Goal: Task Accomplishment & Management: Use online tool/utility

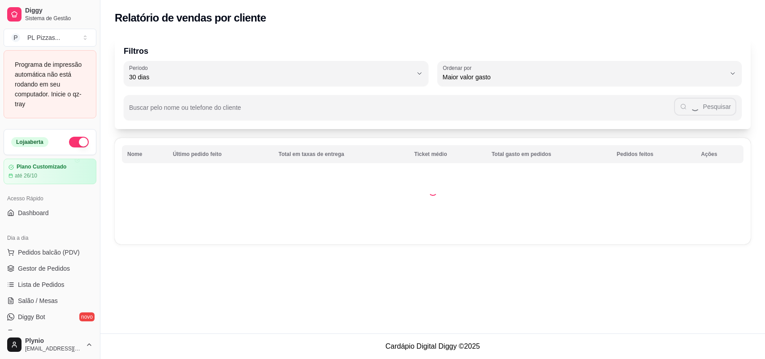
select select "30"
select select "HIGHEST_TOTAL_SPENT_WITH_ORDERS"
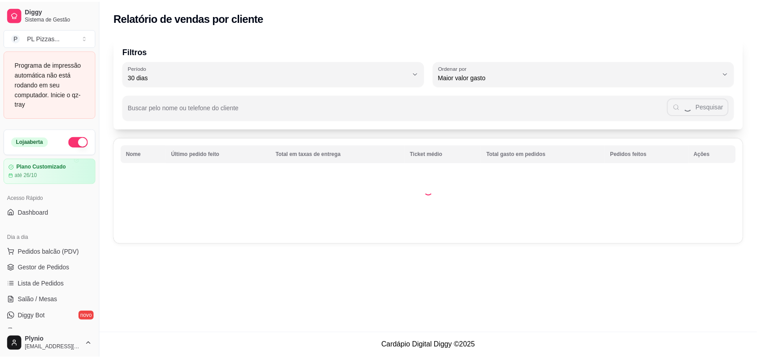
scroll to position [224, 0]
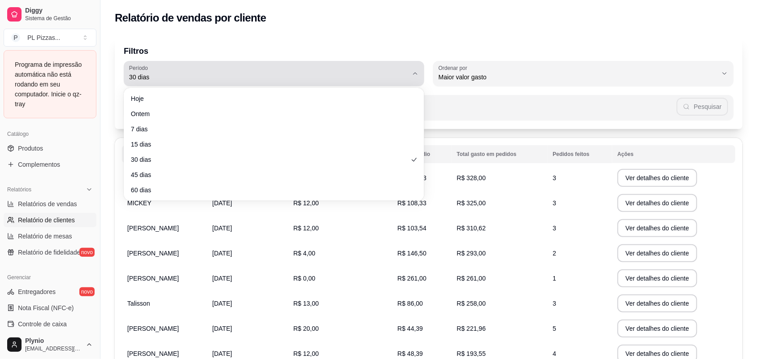
click at [198, 77] on span "30 dias" at bounding box center [268, 77] width 279 height 9
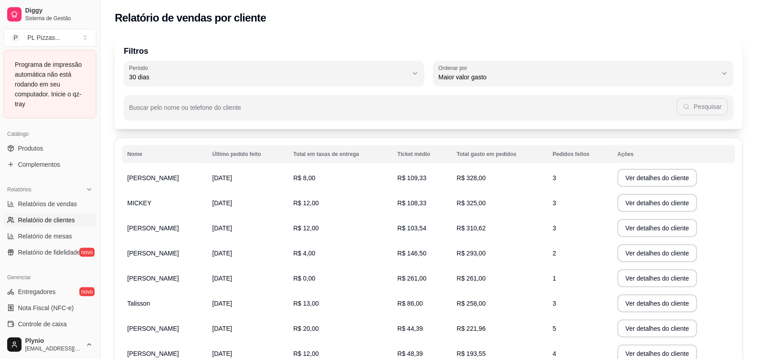
click at [644, 46] on p "Filtros" at bounding box center [429, 51] width 610 height 13
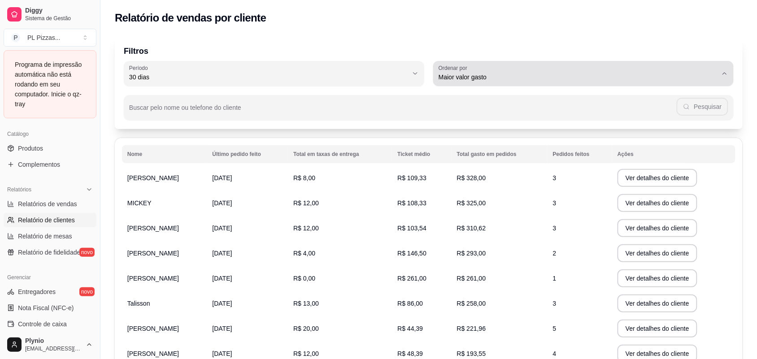
click at [568, 83] on button "Ordenar por Maior valor gasto" at bounding box center [583, 73] width 300 height 25
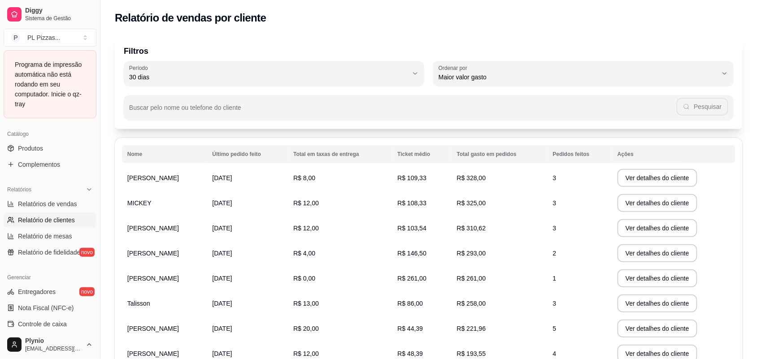
click at [563, 47] on p "Filtros" at bounding box center [429, 51] width 610 height 13
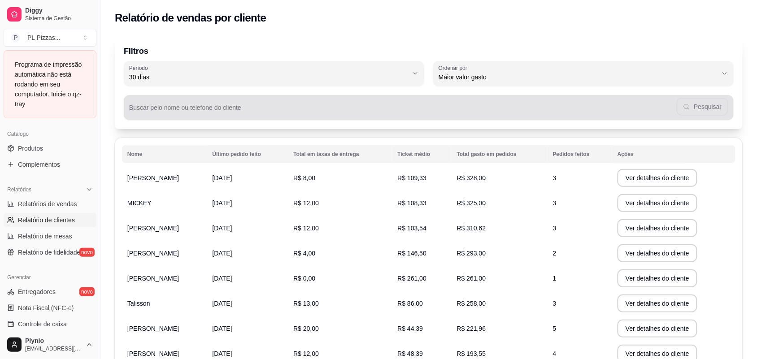
scroll to position [124, 0]
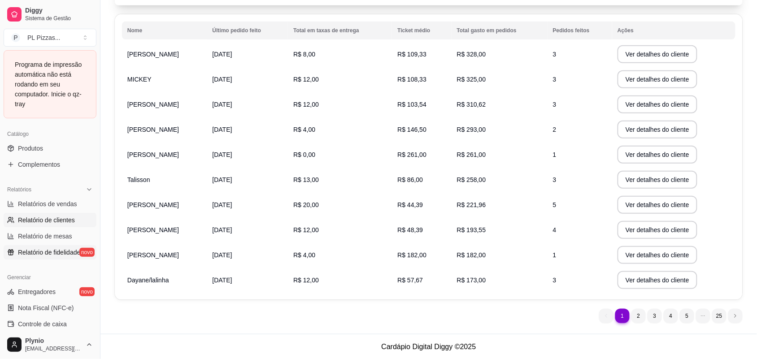
click at [50, 249] on span "Relatório de fidelidade" at bounding box center [49, 252] width 62 height 9
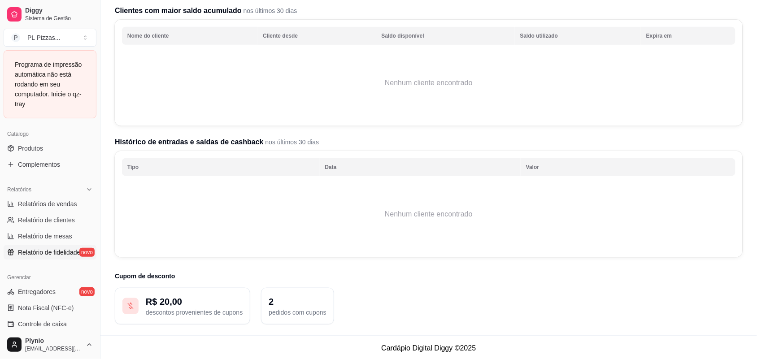
scroll to position [114, 0]
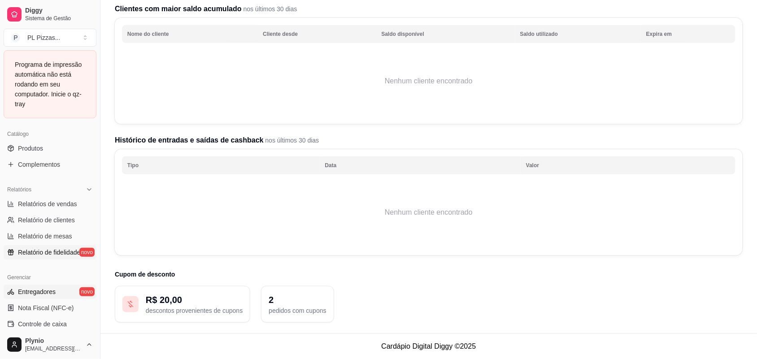
click at [65, 291] on link "Entregadores novo" at bounding box center [50, 292] width 93 height 14
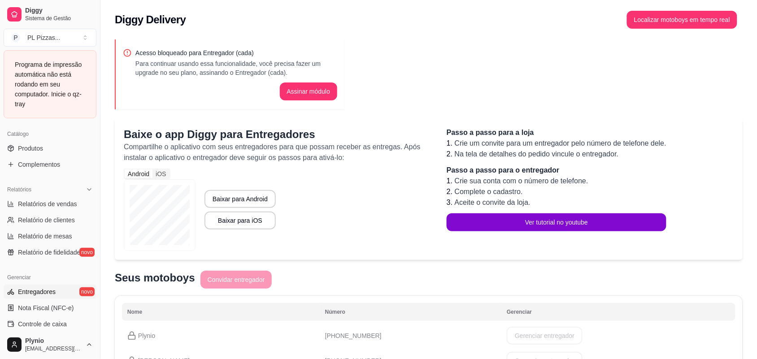
scroll to position [58, 0]
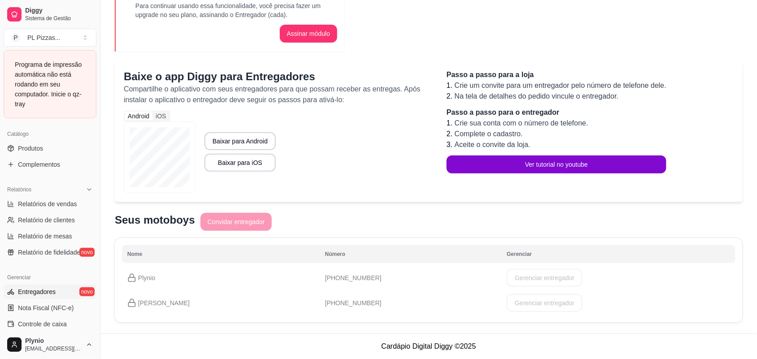
click at [464, 306] on td "[PHONE_NUMBER]" at bounding box center [411, 302] width 182 height 25
click at [340, 305] on span "[PHONE_NUMBER]" at bounding box center [353, 302] width 56 height 7
click at [149, 299] on p "[PERSON_NAME]" at bounding box center [220, 302] width 187 height 9
click at [192, 315] on td "[PERSON_NAME]" at bounding box center [221, 302] width 198 height 25
click at [129, 303] on rect at bounding box center [132, 305] width 7 height 4
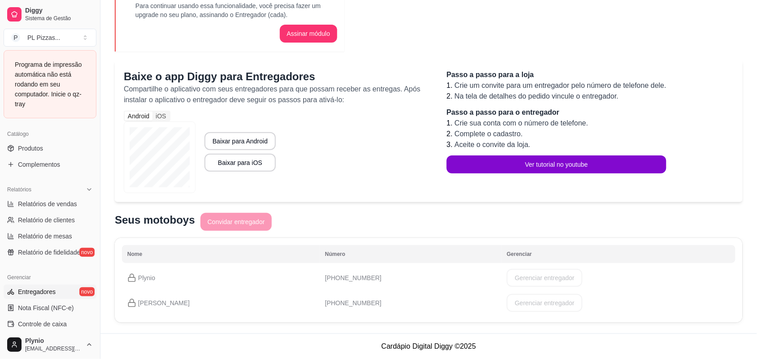
scroll to position [280, 0]
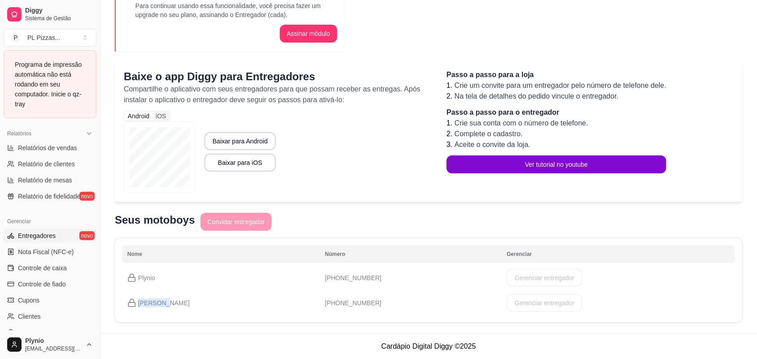
drag, startPoint x: 159, startPoint y: 306, endPoint x: 157, endPoint y: 300, distance: 6.1
click at [158, 306] on p "[PERSON_NAME]" at bounding box center [220, 302] width 187 height 9
click at [342, 299] on span "[PHONE_NUMBER]" at bounding box center [353, 302] width 56 height 7
click at [355, 308] on td "[PHONE_NUMBER]" at bounding box center [411, 302] width 182 height 25
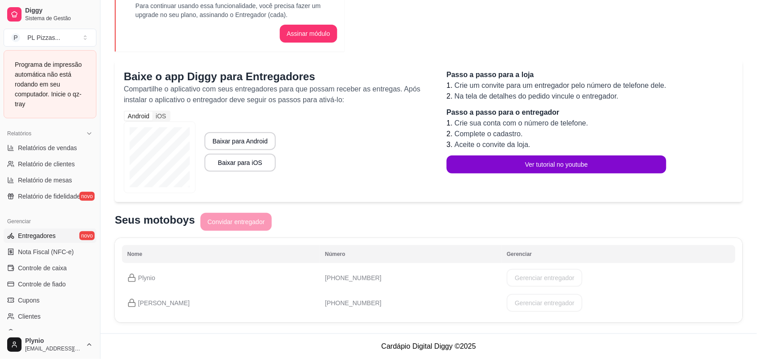
click at [355, 308] on td "[PHONE_NUMBER]" at bounding box center [411, 302] width 182 height 25
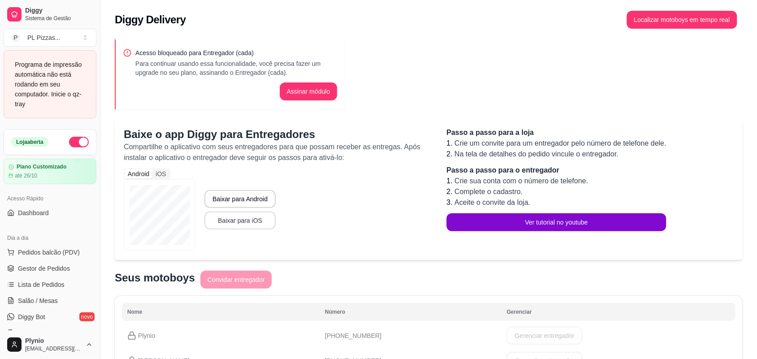
scroll to position [58, 0]
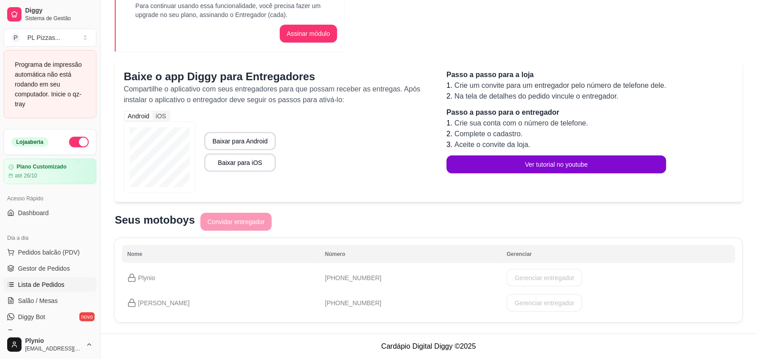
click at [43, 283] on span "Lista de Pedidos" at bounding box center [41, 284] width 47 height 9
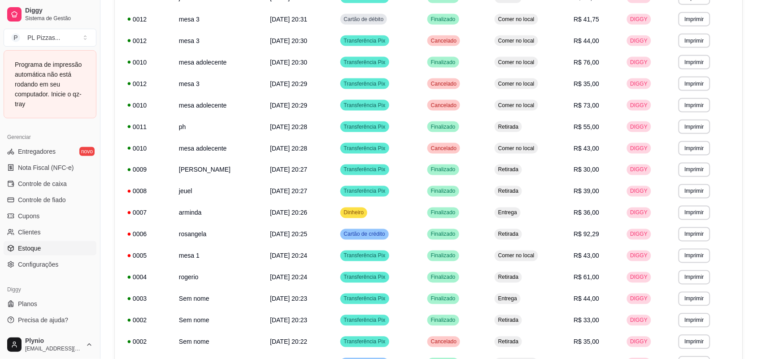
scroll to position [416, 0]
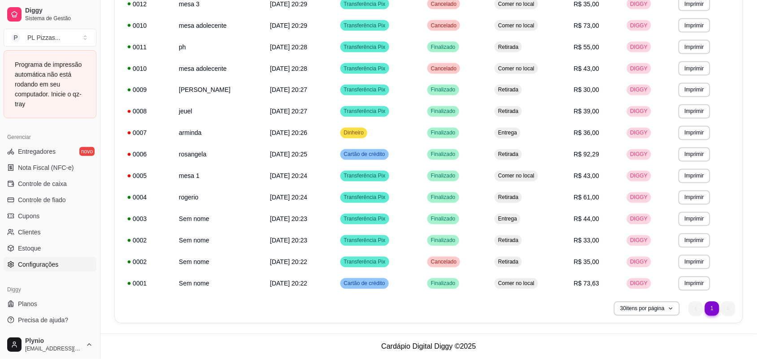
click at [35, 261] on span "Configurações" at bounding box center [38, 264] width 40 height 9
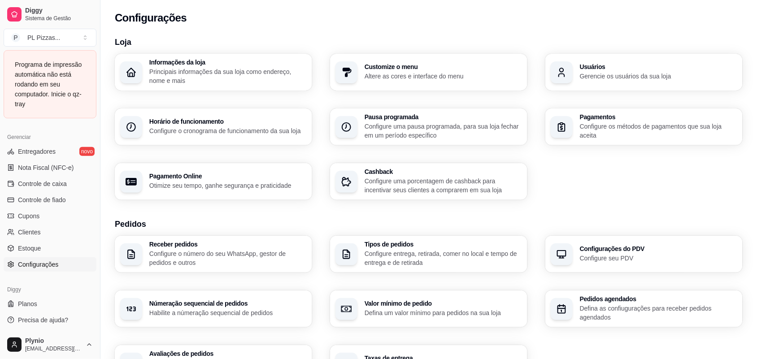
click at [202, 80] on p "Principais informações da sua loja como endereço, nome e mais" at bounding box center [227, 76] width 157 height 18
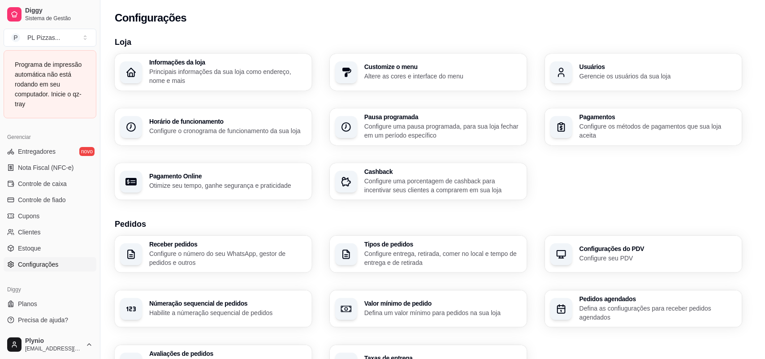
type input "😃Olá Bem vindos(a) a PL Pizzas!🍕 Pizzas de massa artesanal de qualidade e muito…"
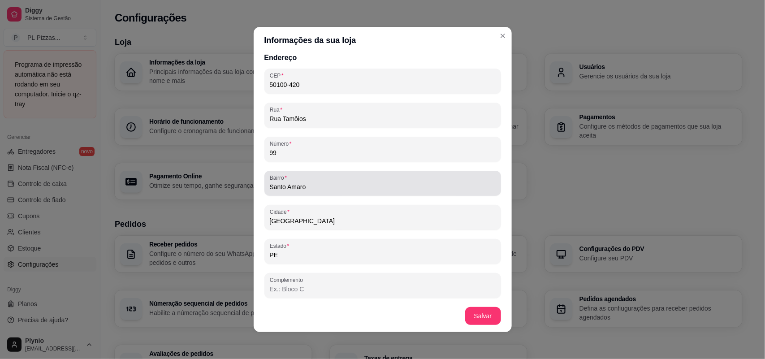
scroll to position [1, 0]
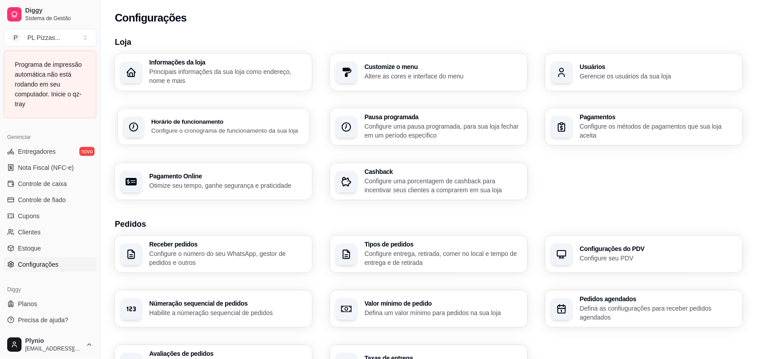
click at [215, 133] on p "Configure o cronograma de funcionamento da sua loja" at bounding box center [227, 130] width 152 height 9
click at [379, 73] on p "Altere as cores e interface do menu" at bounding box center [442, 76] width 157 height 9
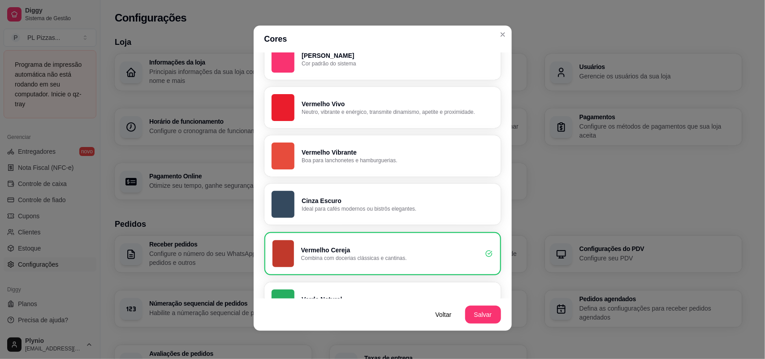
scroll to position [0, 0]
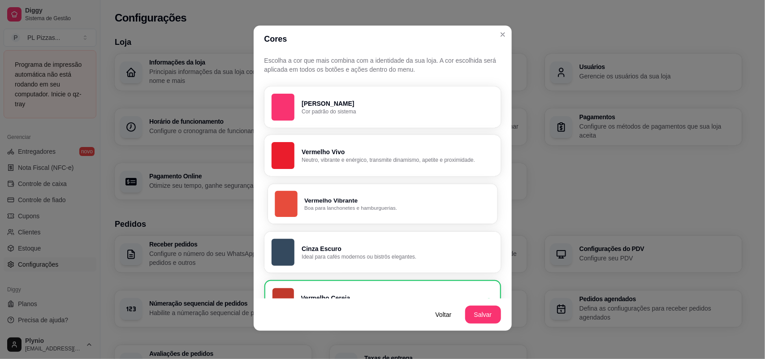
click at [386, 200] on p "Vermelho Vibrante" at bounding box center [397, 200] width 186 height 9
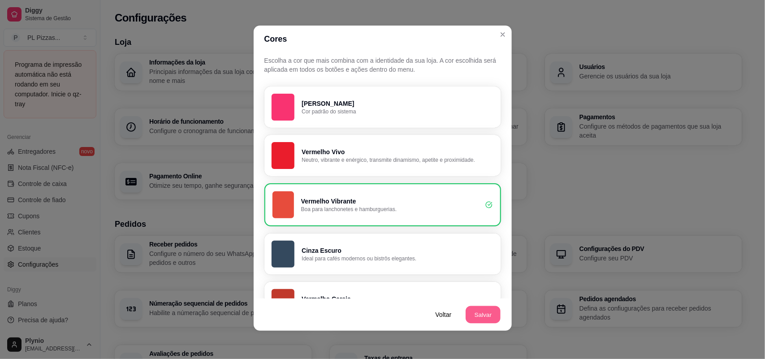
click at [475, 310] on button "Salvar" at bounding box center [483, 314] width 35 height 17
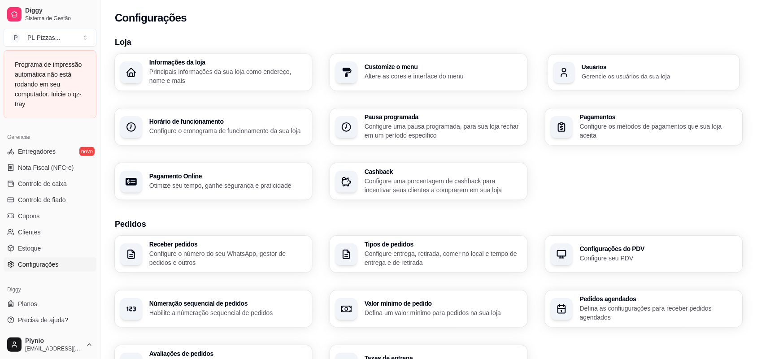
click at [597, 81] on div "Usuários Gerencie os usuários da sua loja" at bounding box center [643, 72] width 191 height 36
click at [404, 141] on div "Pausa programada Configure uma pausa programada, para sua loja fechar em um per…" at bounding box center [428, 127] width 191 height 36
click at [588, 140] on div "Pagamentos Configure os métodos de pagamentos que sua loja aceita" at bounding box center [643, 127] width 191 height 36
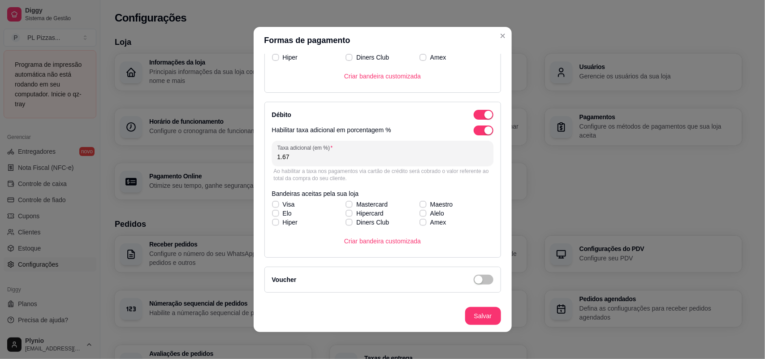
scroll to position [312, 0]
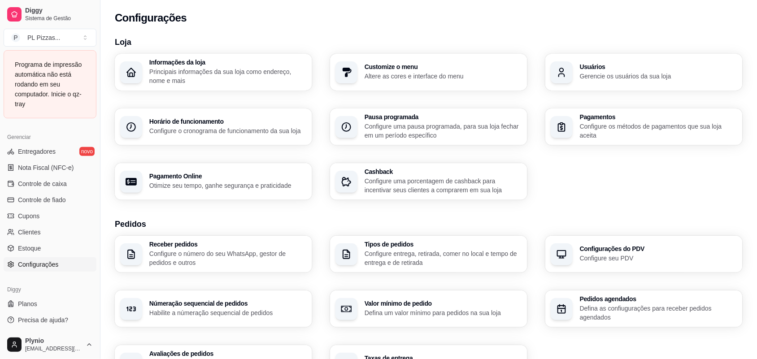
click at [501, 193] on p "Configure uma porcentagem de cashback para incentivar seus clientes a comprarem…" at bounding box center [442, 186] width 157 height 18
click at [216, 62] on h3 "Informações da loja" at bounding box center [227, 63] width 152 height 6
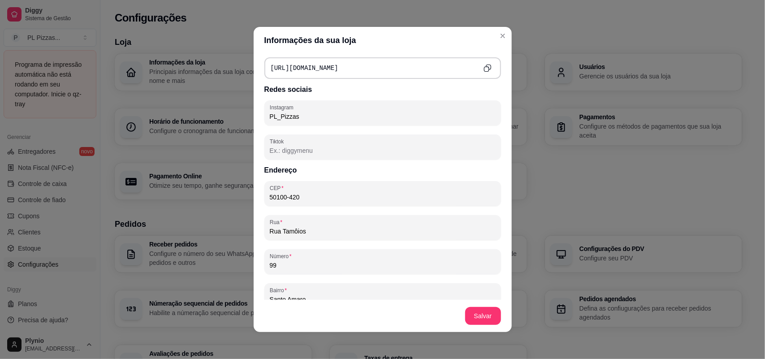
scroll to position [1, 0]
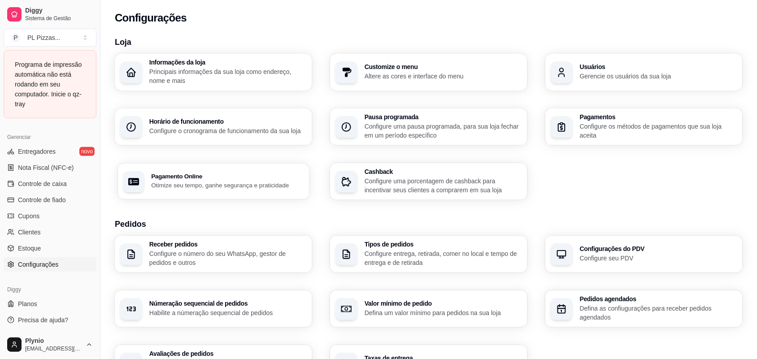
click at [250, 188] on p "Otimize seu tempo, ganhe segurança e praticidade" at bounding box center [227, 185] width 152 height 9
select select "4.98"
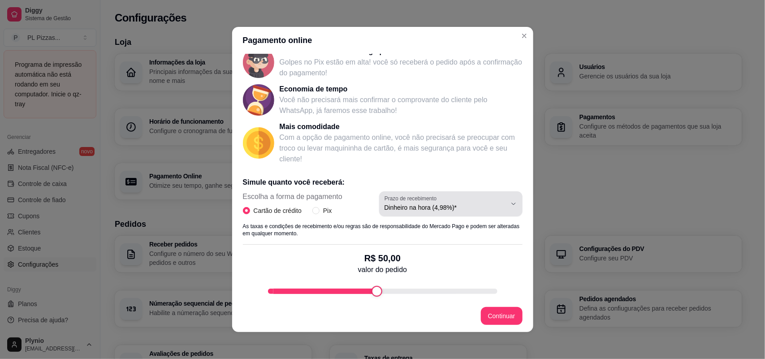
scroll to position [0, 0]
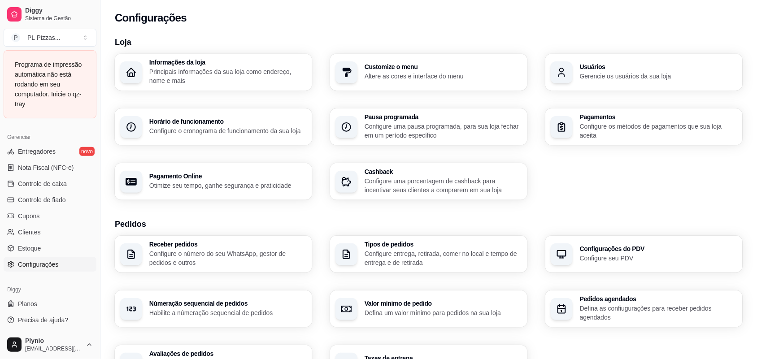
click at [246, 188] on p "Otimize seu tempo, ganhe segurança e praticidade" at bounding box center [227, 185] width 157 height 9
select select "4.98"
click at [355, 181] on div "button" at bounding box center [349, 182] width 22 height 22
click at [409, 135] on p "Configure uma pausa programada, para sua loja fechar em um período específico" at bounding box center [442, 131] width 157 height 18
click at [368, 69] on h3 "Customize o menu" at bounding box center [442, 67] width 152 height 6
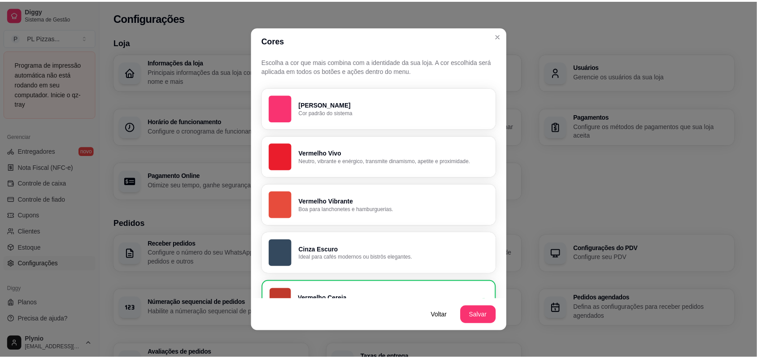
scroll to position [224, 0]
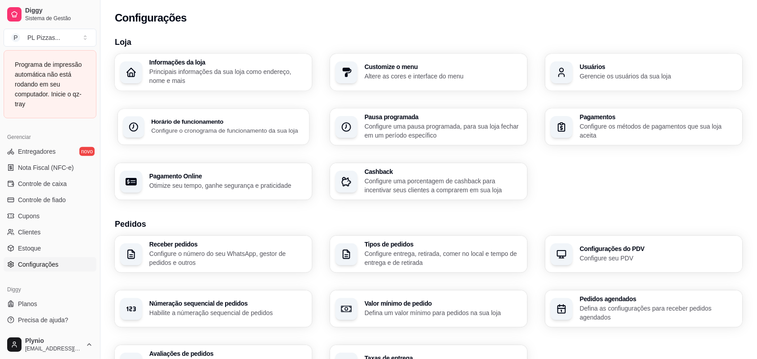
click at [185, 119] on h3 "Horário de funcionamento" at bounding box center [227, 122] width 152 height 6
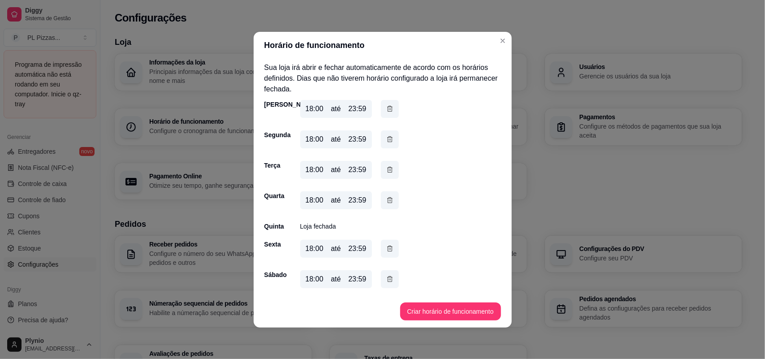
drag, startPoint x: 342, startPoint y: 109, endPoint x: 346, endPoint y: 114, distance: 6.7
click at [342, 112] on div "18:00 até 23:59" at bounding box center [336, 109] width 72 height 18
click at [359, 114] on div "18:00 até 23:59" at bounding box center [336, 109] width 72 height 18
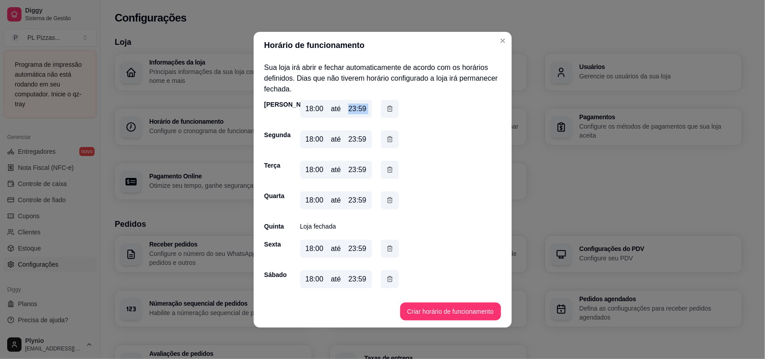
click at [359, 114] on div "18:00 até 23:59" at bounding box center [336, 109] width 72 height 18
click at [442, 170] on div "Terça 18:00 até 23:59" at bounding box center [382, 172] width 237 height 22
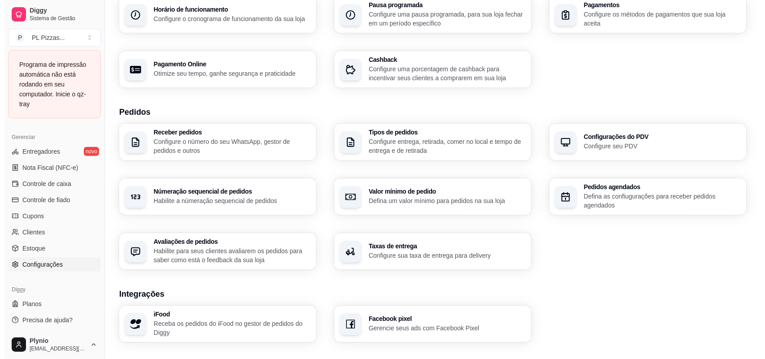
scroll to position [168, 0]
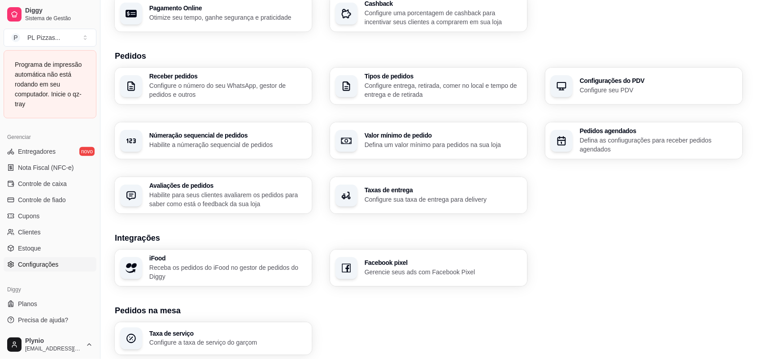
click at [631, 143] on p "Defina as confiugurações para receber pedidos agendados" at bounding box center [657, 145] width 157 height 18
click at [139, 84] on div "button" at bounding box center [134, 86] width 22 height 22
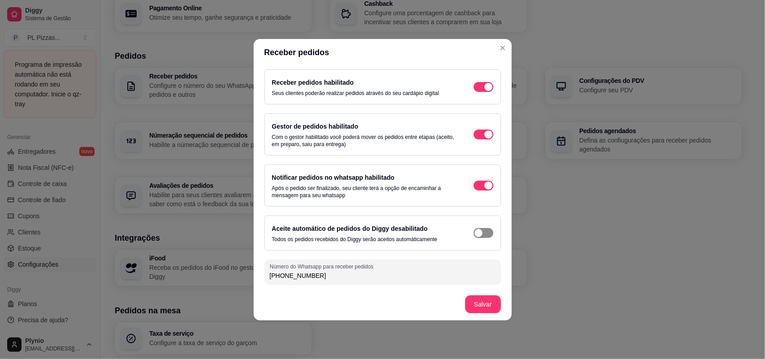
click at [478, 232] on div "button" at bounding box center [479, 233] width 8 height 8
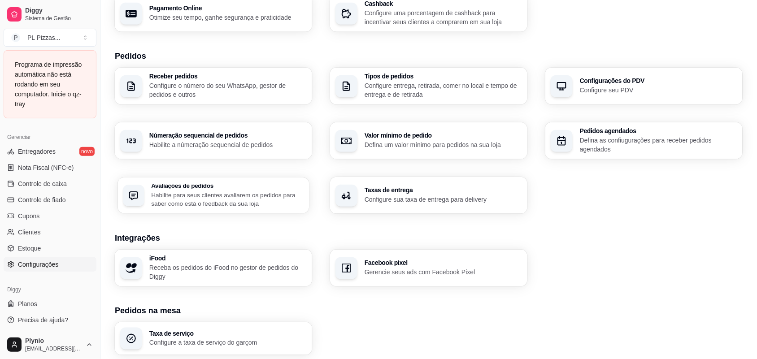
click at [200, 197] on p "Habilite para seus clientes avaliarem os pedidos para saber como está o feedbac…" at bounding box center [227, 198] width 152 height 17
click at [475, 189] on h3 "Taxas de entrega" at bounding box center [442, 190] width 157 height 6
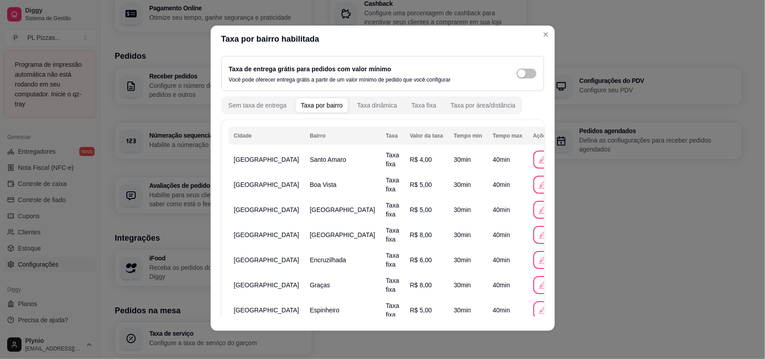
scroll to position [0, 0]
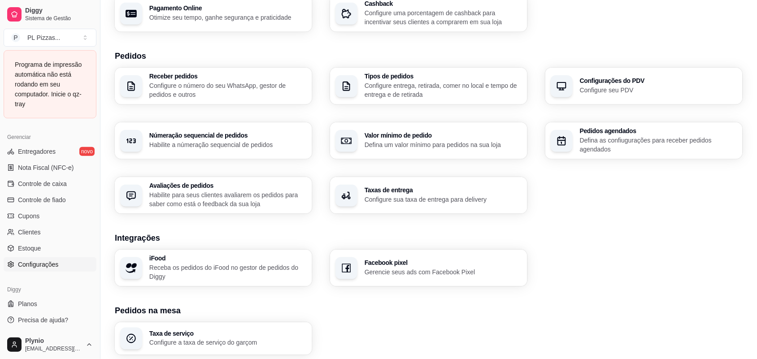
click at [415, 188] on h3 "Taxas de entrega" at bounding box center [442, 190] width 157 height 6
click at [264, 86] on p "Configure o número do seu WhatsApp, gestor de pedidos e outros" at bounding box center [227, 89] width 152 height 17
click at [409, 83] on p "Configure entrega, retirada, comer no local e tempo de entrega e de retirada" at bounding box center [442, 89] width 152 height 17
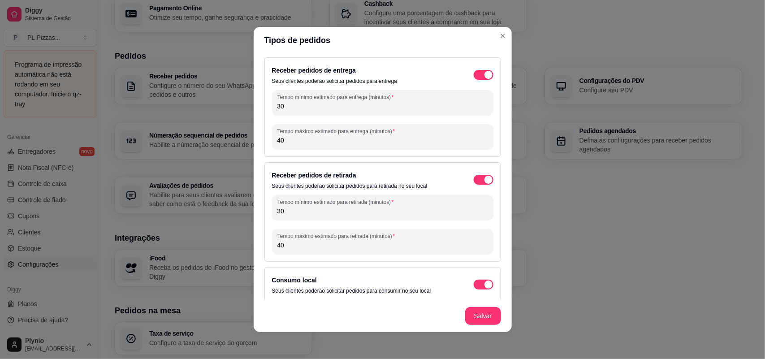
click at [352, 102] on input "30" at bounding box center [382, 106] width 211 height 9
type input "3"
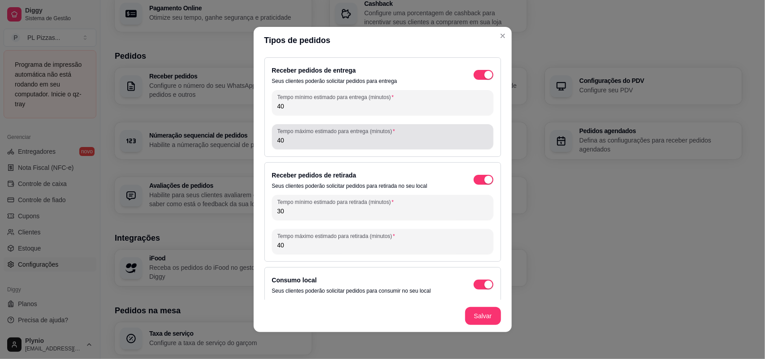
type input "40"
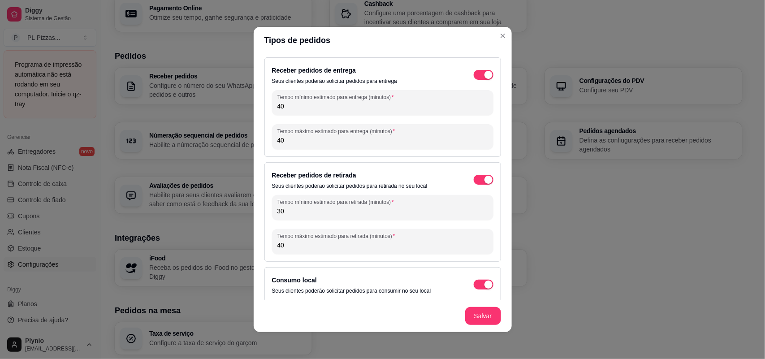
click at [330, 144] on input "40" at bounding box center [382, 140] width 211 height 9
type input "4"
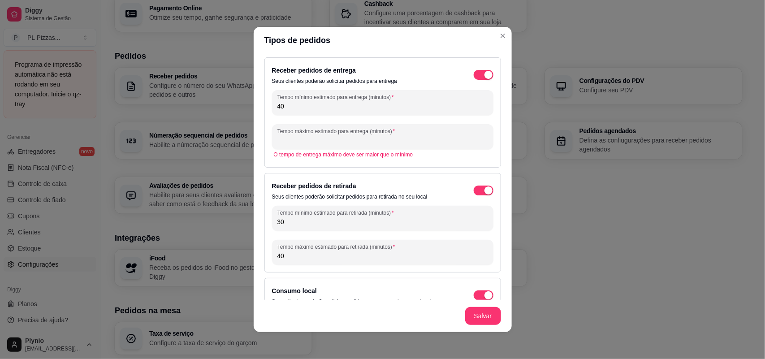
type input "5"
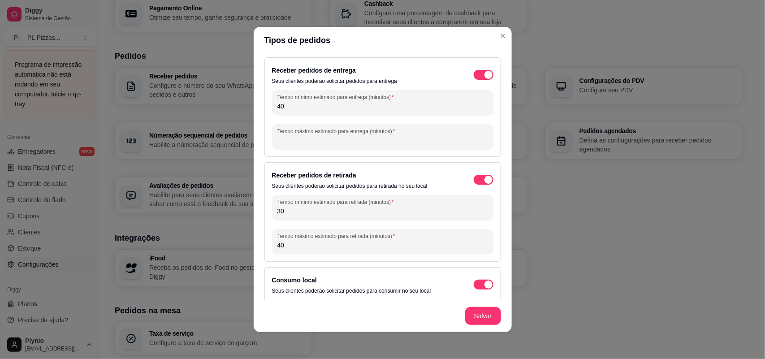
type input "8"
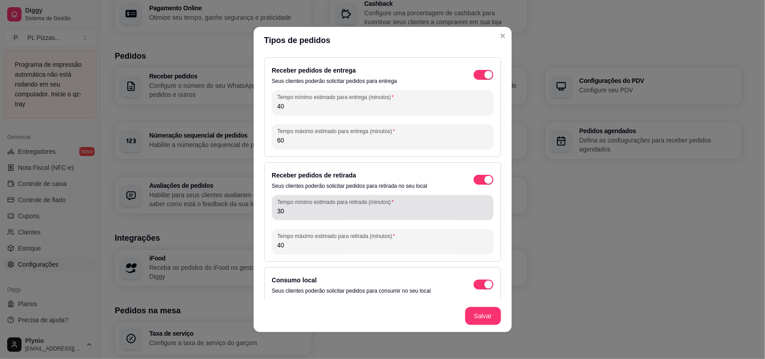
type input "60"
click at [342, 215] on input "30" at bounding box center [382, 211] width 211 height 9
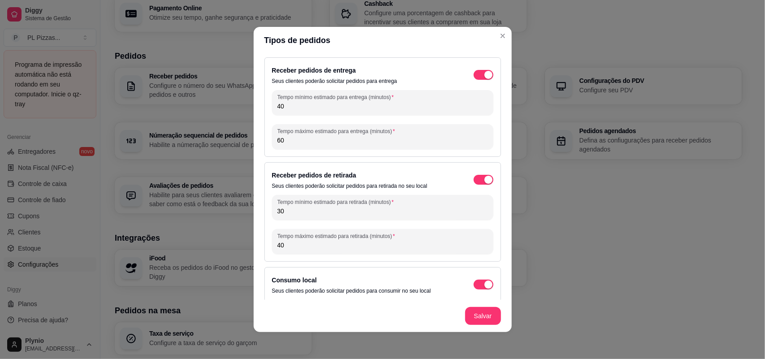
type input "3"
type input "4"
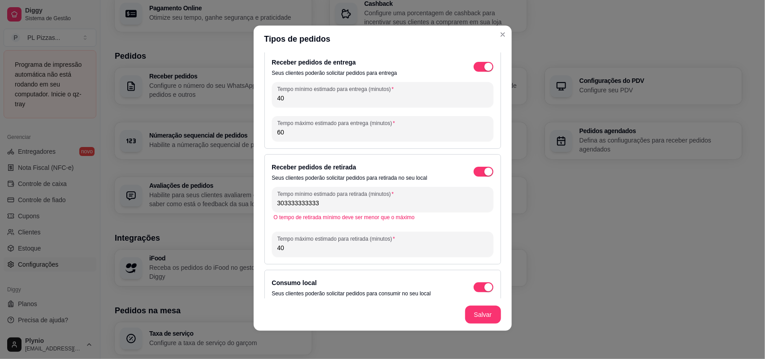
scroll to position [17, 0]
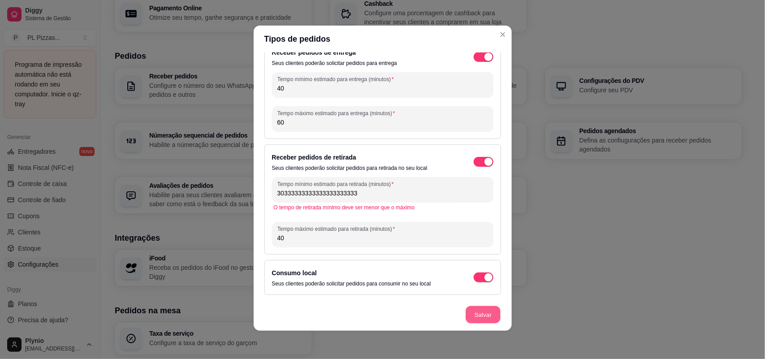
click at [482, 315] on button "Salvar" at bounding box center [483, 314] width 35 height 17
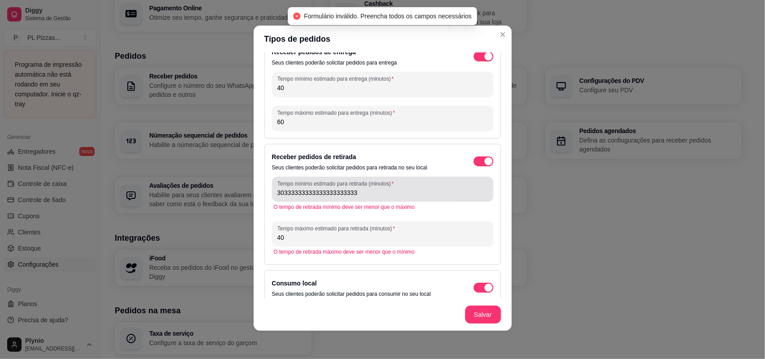
click at [430, 182] on div "30333333333333333333333" at bounding box center [382, 189] width 211 height 18
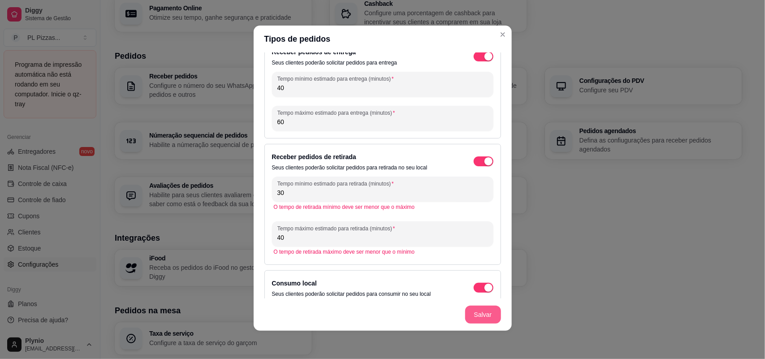
type input "30"
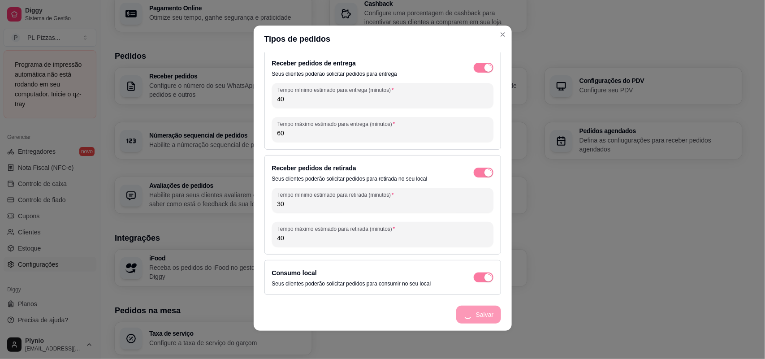
scroll to position [7, 0]
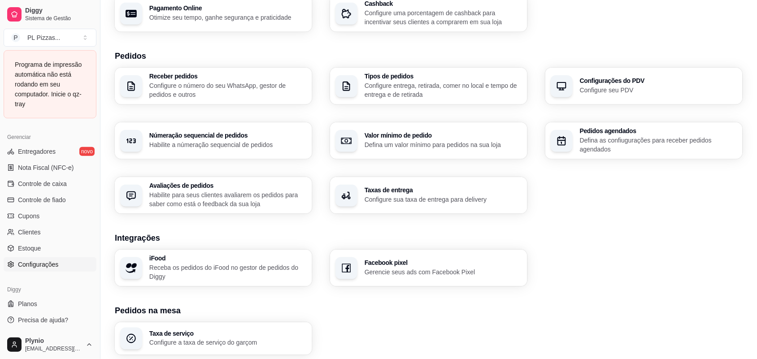
click at [637, 139] on p "Defina as confiugurações para receber pedidos agendados" at bounding box center [657, 145] width 157 height 18
click at [426, 191] on h3 "Taxas de entrega" at bounding box center [442, 190] width 157 height 6
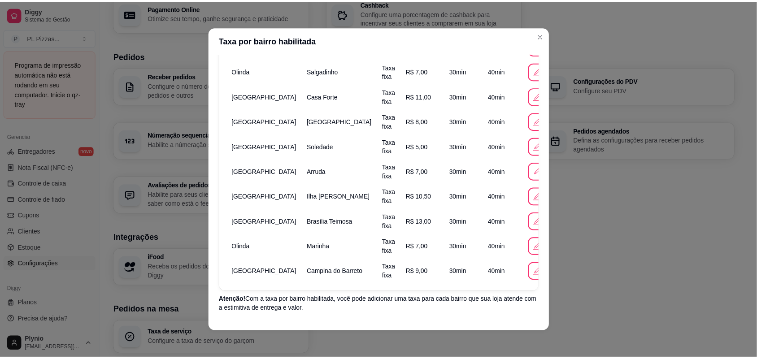
scroll to position [651, 0]
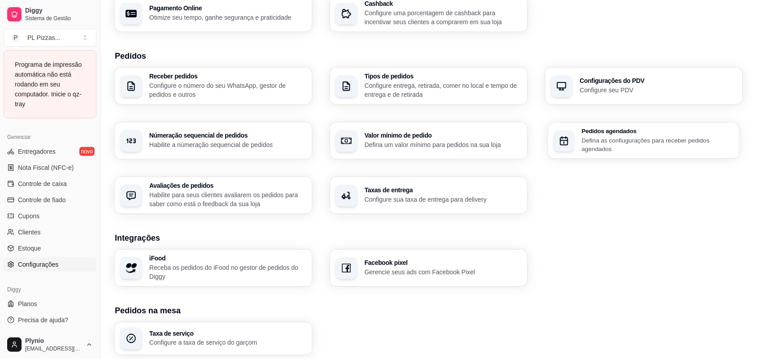
click at [635, 143] on p "Defina as confiugurações para receber pedidos agendados" at bounding box center [657, 144] width 152 height 17
click at [476, 191] on h3 "Taxas de entrega" at bounding box center [442, 190] width 157 height 6
click at [260, 192] on p "Habilite para seus clientes avaliarem os pedidos para saber como está o feedbac…" at bounding box center [227, 199] width 157 height 18
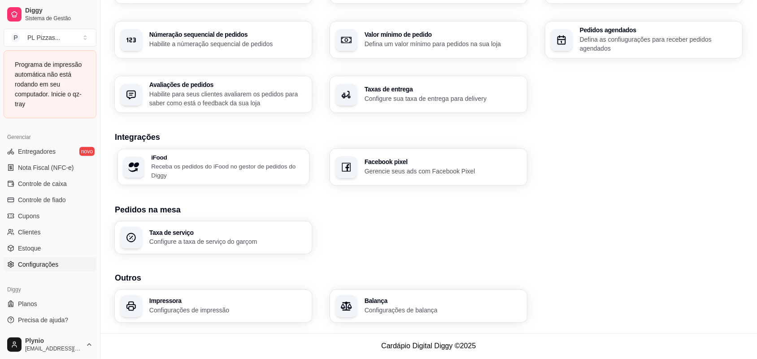
click at [238, 164] on p "Receba os pedidos do iFood no gestor de pedidos do Diggy" at bounding box center [227, 170] width 152 height 17
click at [375, 152] on div "Facebook pixel Gerencie seus ads com Facebook Pixel" at bounding box center [428, 167] width 191 height 36
click at [191, 235] on h3 "Taxa de serviço" at bounding box center [227, 232] width 152 height 6
click at [386, 312] on p "Configurações de balança" at bounding box center [442, 310] width 152 height 9
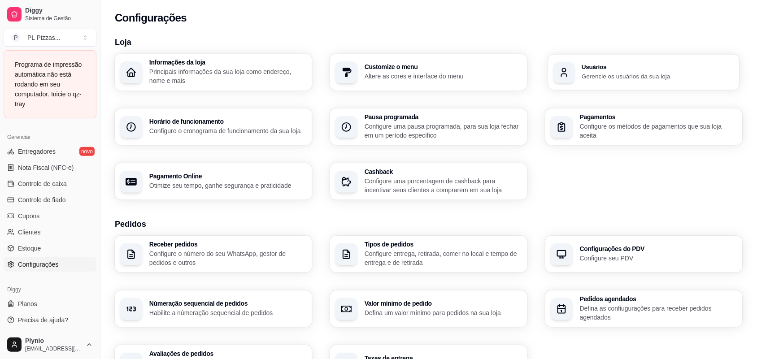
click at [645, 86] on div "Usuários Gerencie os usuários da sua loja" at bounding box center [643, 72] width 191 height 36
click at [52, 253] on link "Estoque" at bounding box center [50, 248] width 93 height 14
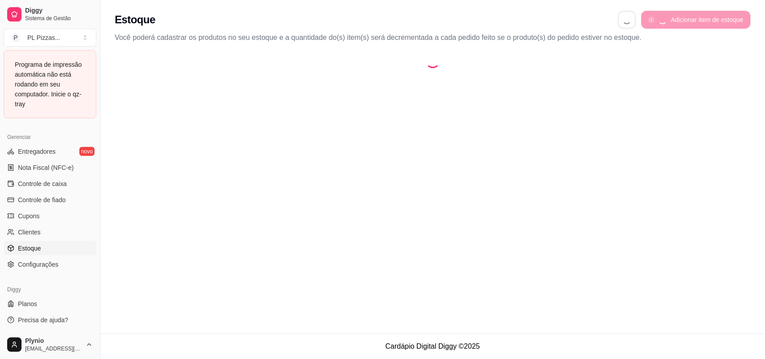
select select "QUANTITY_ORDER"
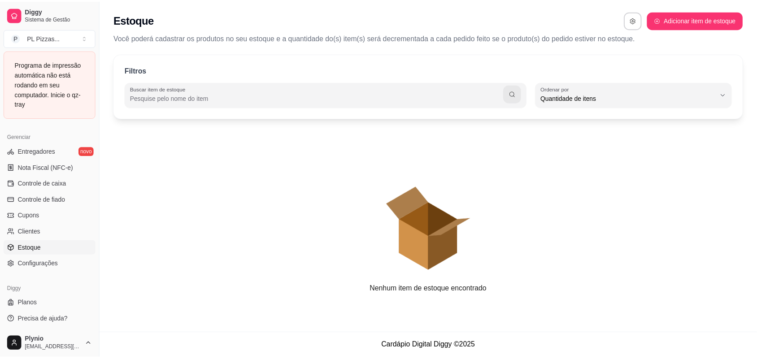
scroll to position [8, 0]
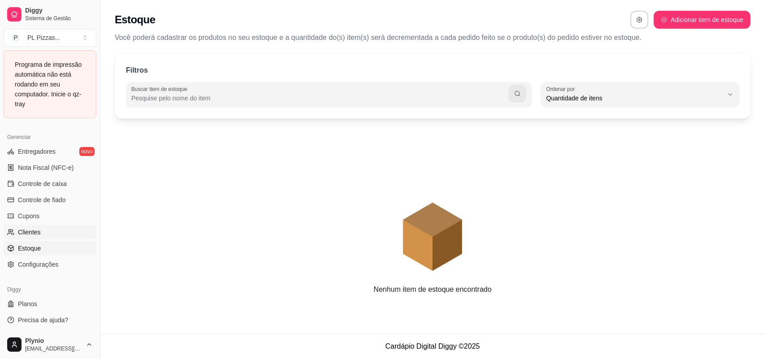
click at [25, 234] on span "Clientes" at bounding box center [29, 232] width 23 height 9
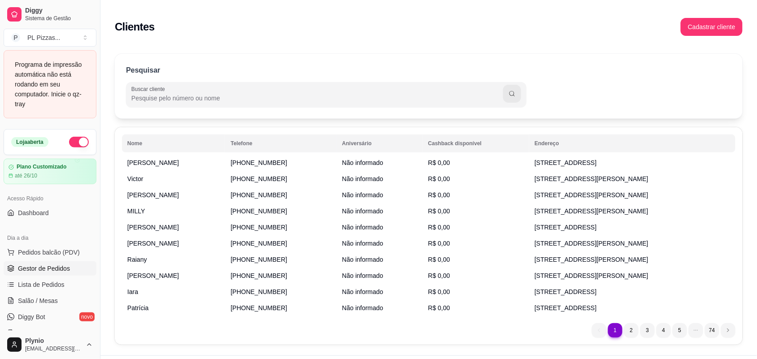
click at [59, 265] on span "Gestor de Pedidos" at bounding box center [44, 268] width 52 height 9
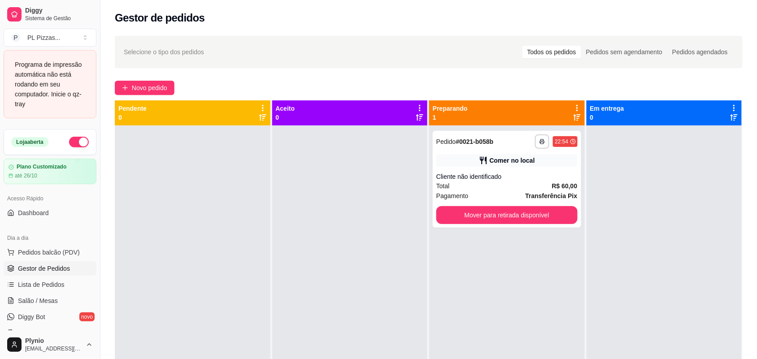
click at [182, 213] on div at bounding box center [193, 304] width 156 height 359
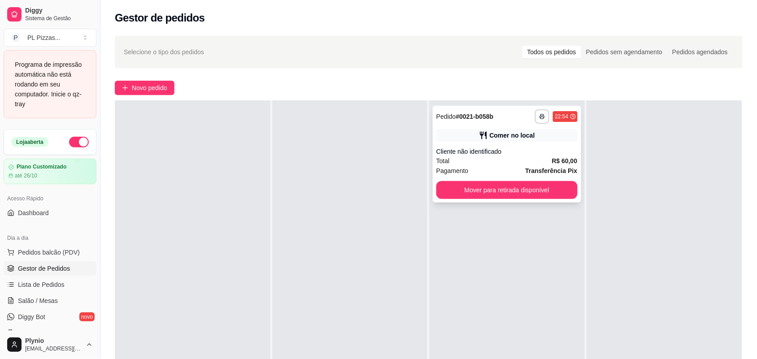
click at [533, 138] on div "Comer no local" at bounding box center [506, 135] width 141 height 13
click at [569, 158] on div "**********" at bounding box center [507, 279] width 156 height 359
click at [546, 162] on div "Total R$ 60,00" at bounding box center [506, 161] width 141 height 10
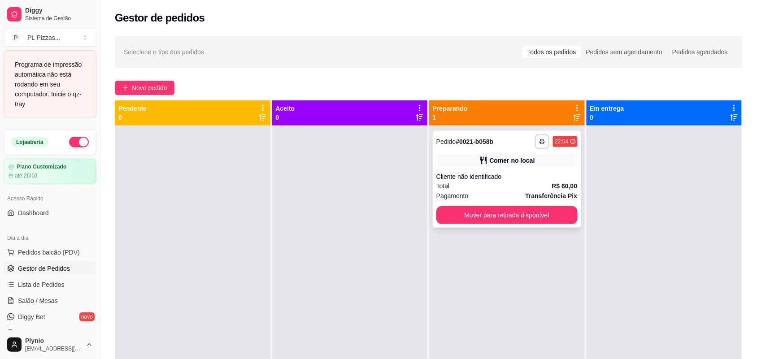
click at [502, 133] on div "**********" at bounding box center [506, 179] width 148 height 97
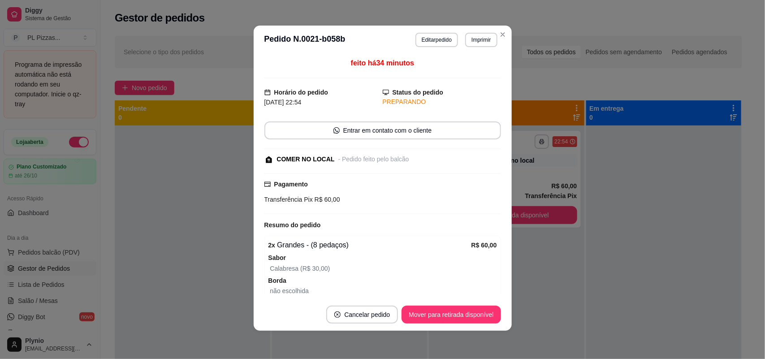
scroll to position [65, 0]
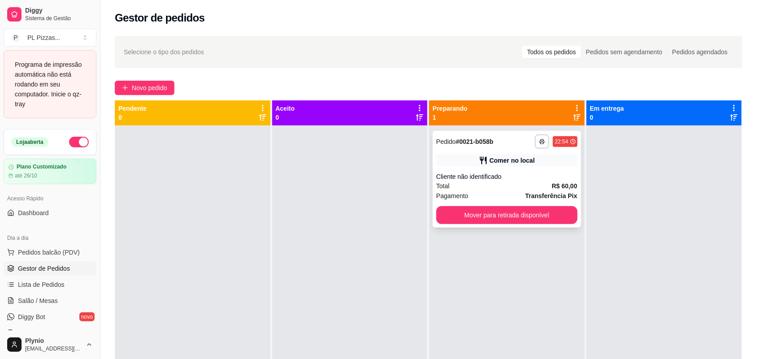
click at [510, 180] on div "Cliente não identificado" at bounding box center [506, 176] width 141 height 9
click at [516, 173] on div "Cliente não identificado" at bounding box center [506, 176] width 141 height 9
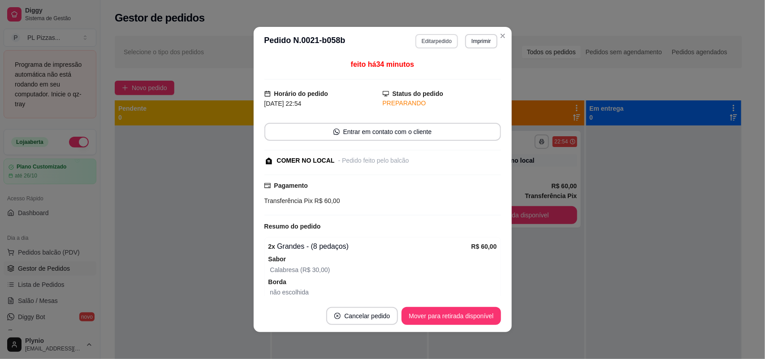
click at [431, 39] on button "Editar pedido" at bounding box center [436, 41] width 43 height 14
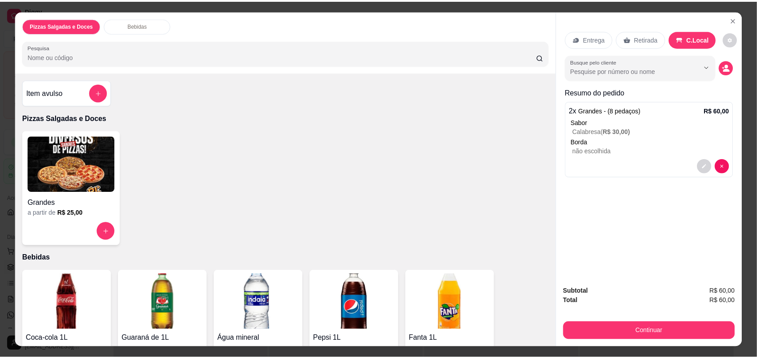
scroll to position [18, 0]
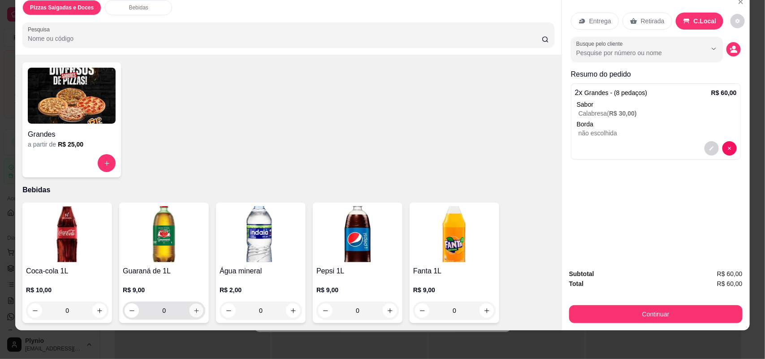
click at [193, 313] on icon "increase-product-quantity" at bounding box center [196, 310] width 7 height 7
type input "1"
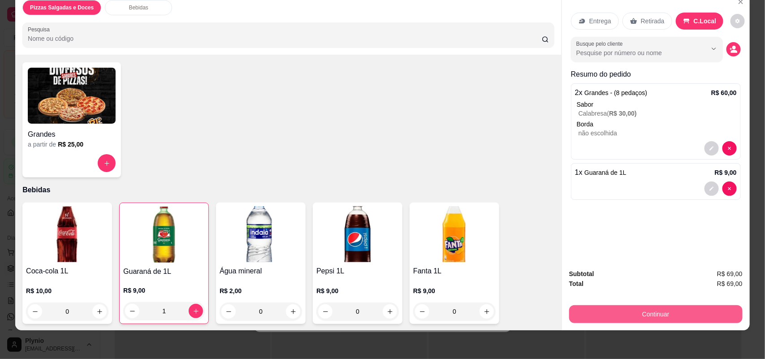
click at [585, 318] on button "Continuar" at bounding box center [655, 314] width 173 height 18
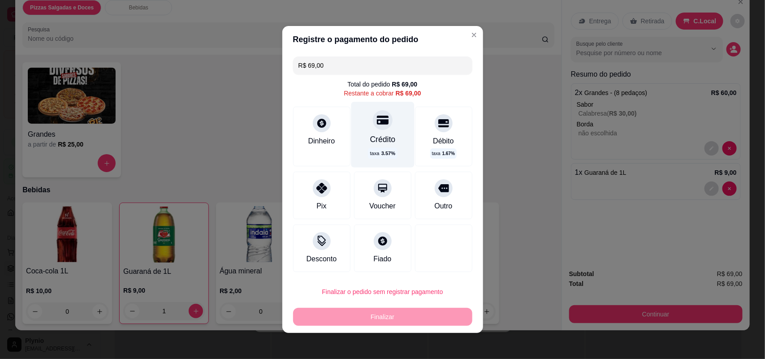
click at [379, 129] on div "Crédito taxa 3.57 %" at bounding box center [382, 134] width 63 height 65
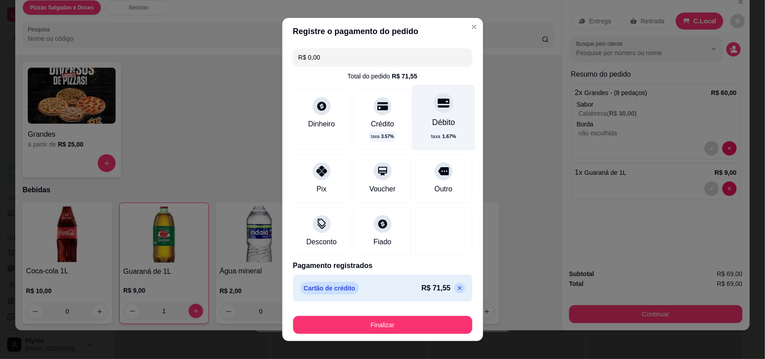
click at [413, 124] on div "Débito taxa 1.67 %" at bounding box center [443, 117] width 63 height 65
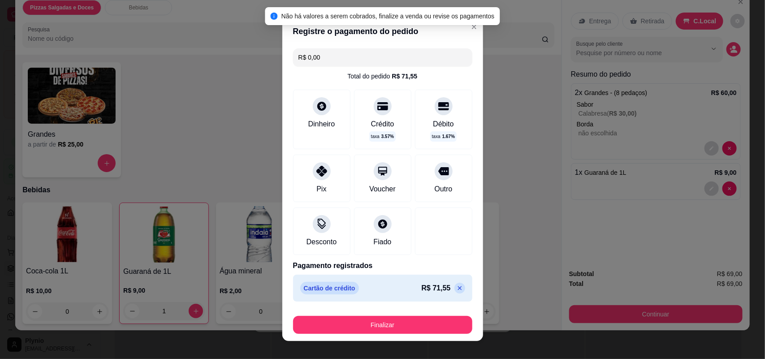
click at [456, 285] on icon at bounding box center [459, 288] width 7 height 7
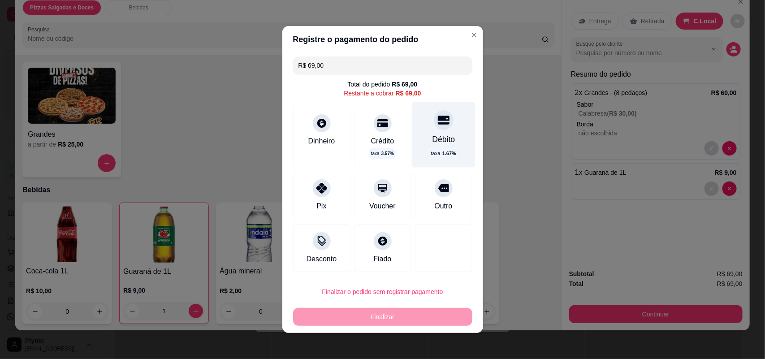
click at [426, 129] on div "Débito taxa 1.67 %" at bounding box center [443, 134] width 63 height 65
type input "R$ 0,00"
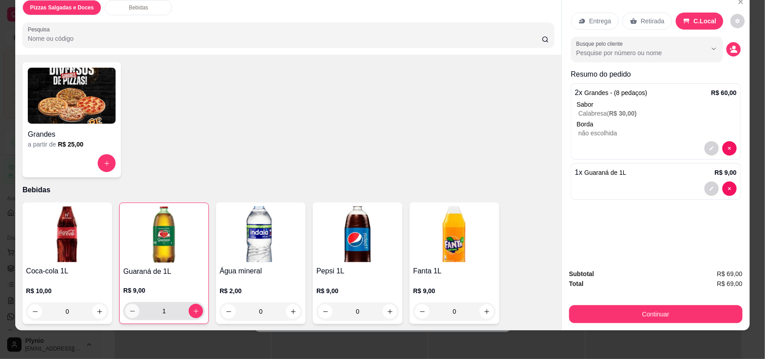
click at [129, 312] on icon "decrease-product-quantity" at bounding box center [132, 311] width 7 height 7
type input "0"
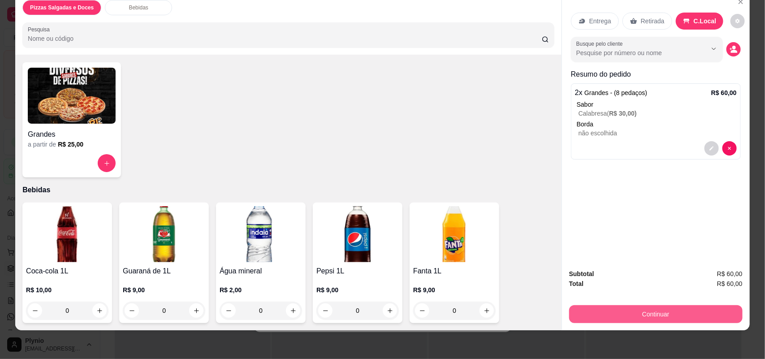
click at [639, 307] on button "Continuar" at bounding box center [655, 314] width 173 height 18
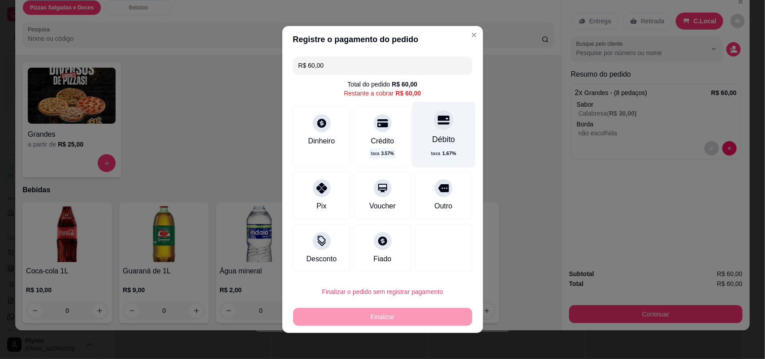
click at [432, 140] on div "Débito" at bounding box center [443, 140] width 23 height 12
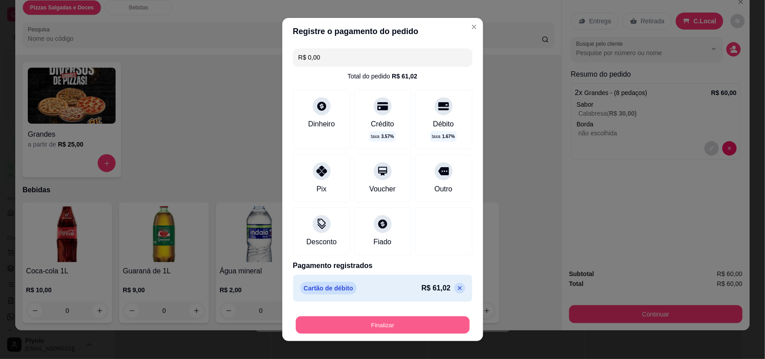
click at [389, 318] on button "Finalizar" at bounding box center [383, 324] width 174 height 17
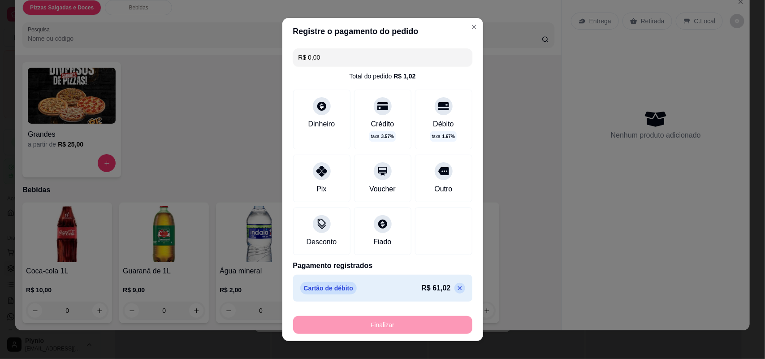
type input "-R$ 60,00"
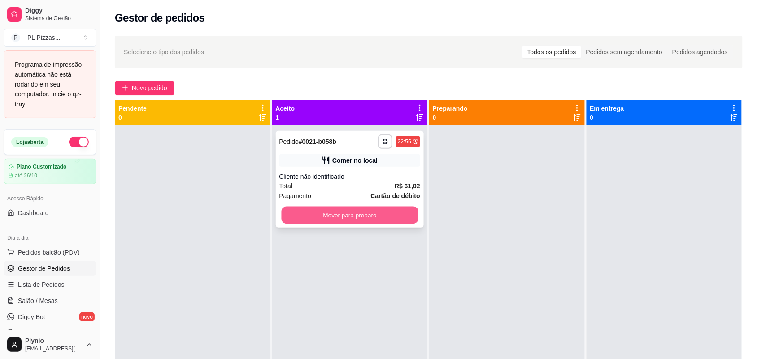
click at [368, 215] on button "Mover para preparo" at bounding box center [349, 215] width 137 height 17
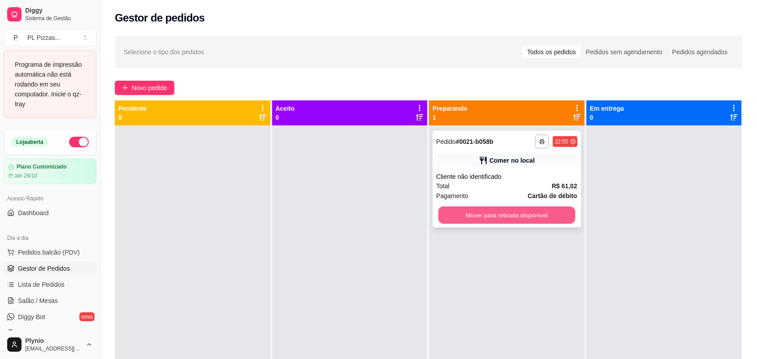
click at [491, 211] on button "Mover para retirada disponível" at bounding box center [506, 215] width 137 height 17
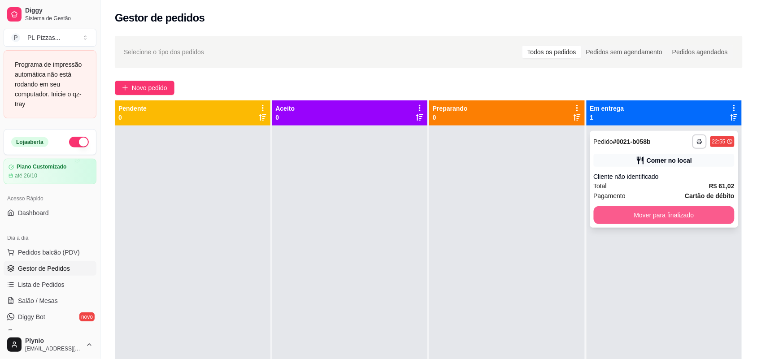
click at [653, 219] on button "Mover para finalizado" at bounding box center [663, 215] width 141 height 18
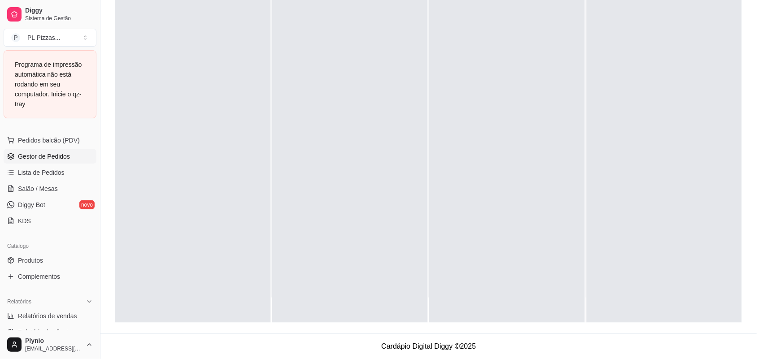
scroll to position [224, 0]
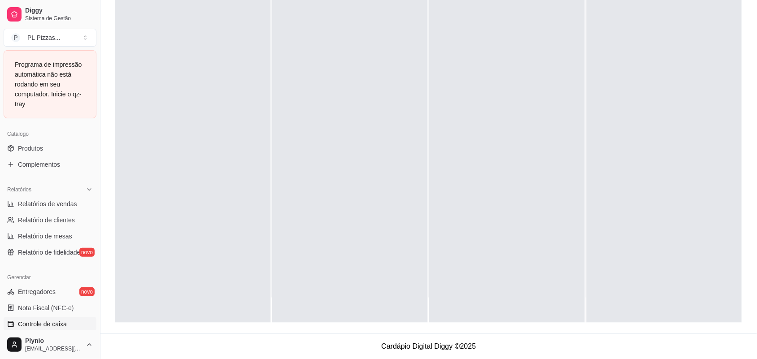
click at [44, 317] on link "Controle de caixa" at bounding box center [50, 324] width 93 height 14
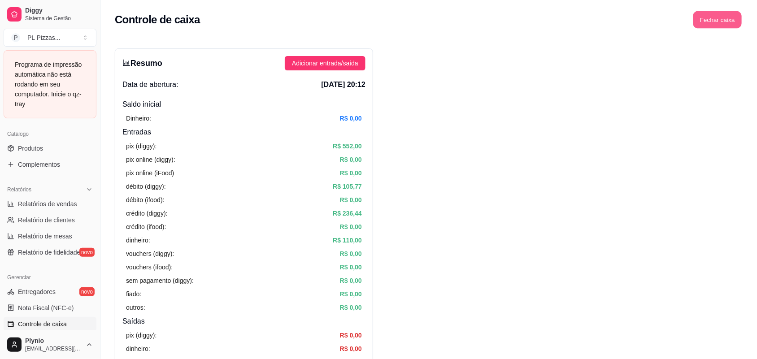
click at [728, 23] on button "Fechar caixa" at bounding box center [717, 19] width 49 height 17
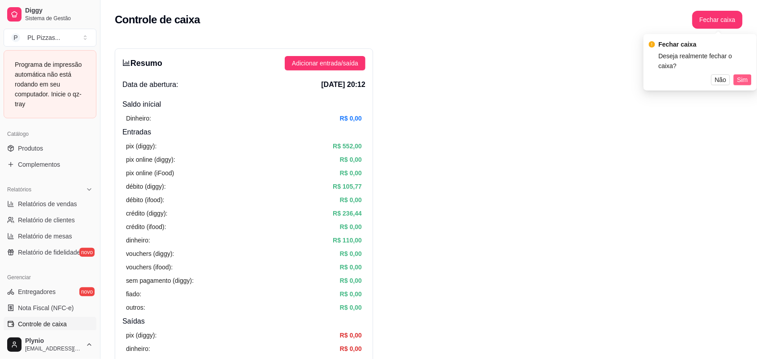
click at [739, 75] on span "Sim" at bounding box center [742, 80] width 11 height 10
